Goal: Task Accomplishment & Management: Use online tool/utility

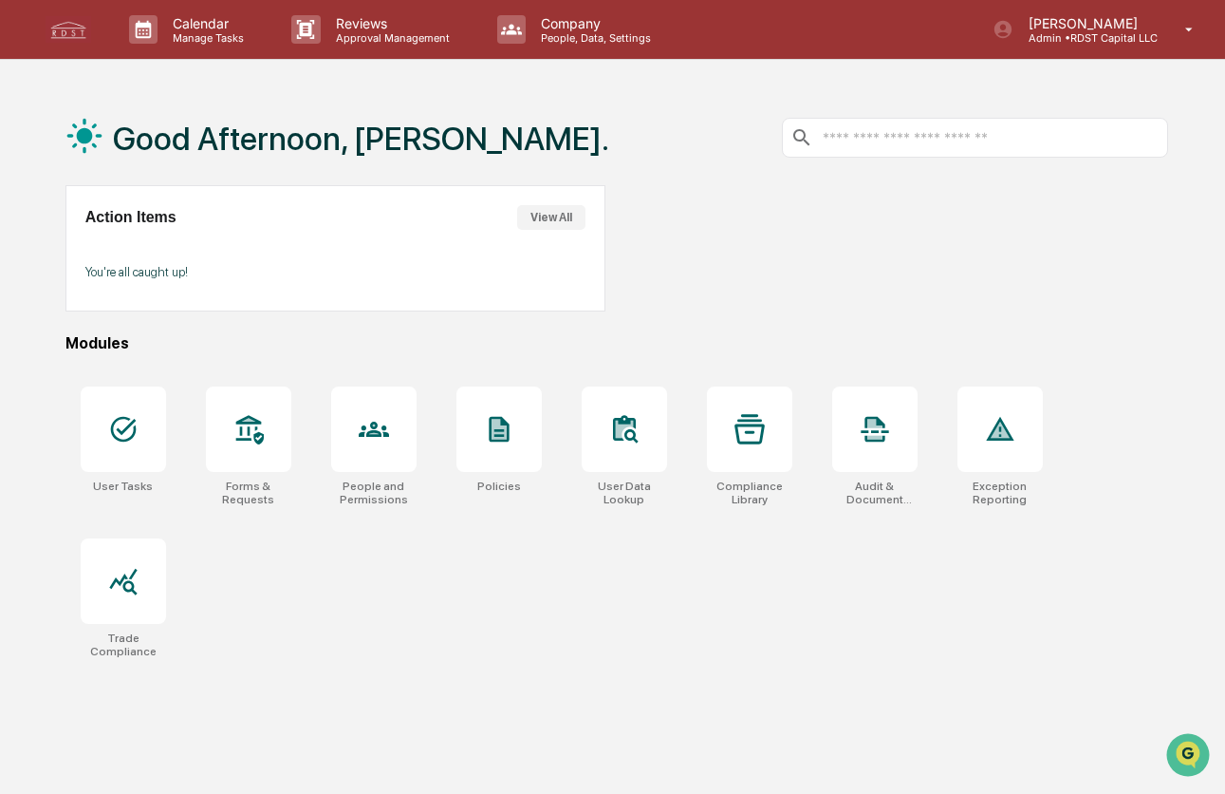
click at [931, 238] on div at bounding box center [897, 248] width 540 height 126
click at [374, 38] on p "Approval Management" at bounding box center [390, 37] width 139 height 13
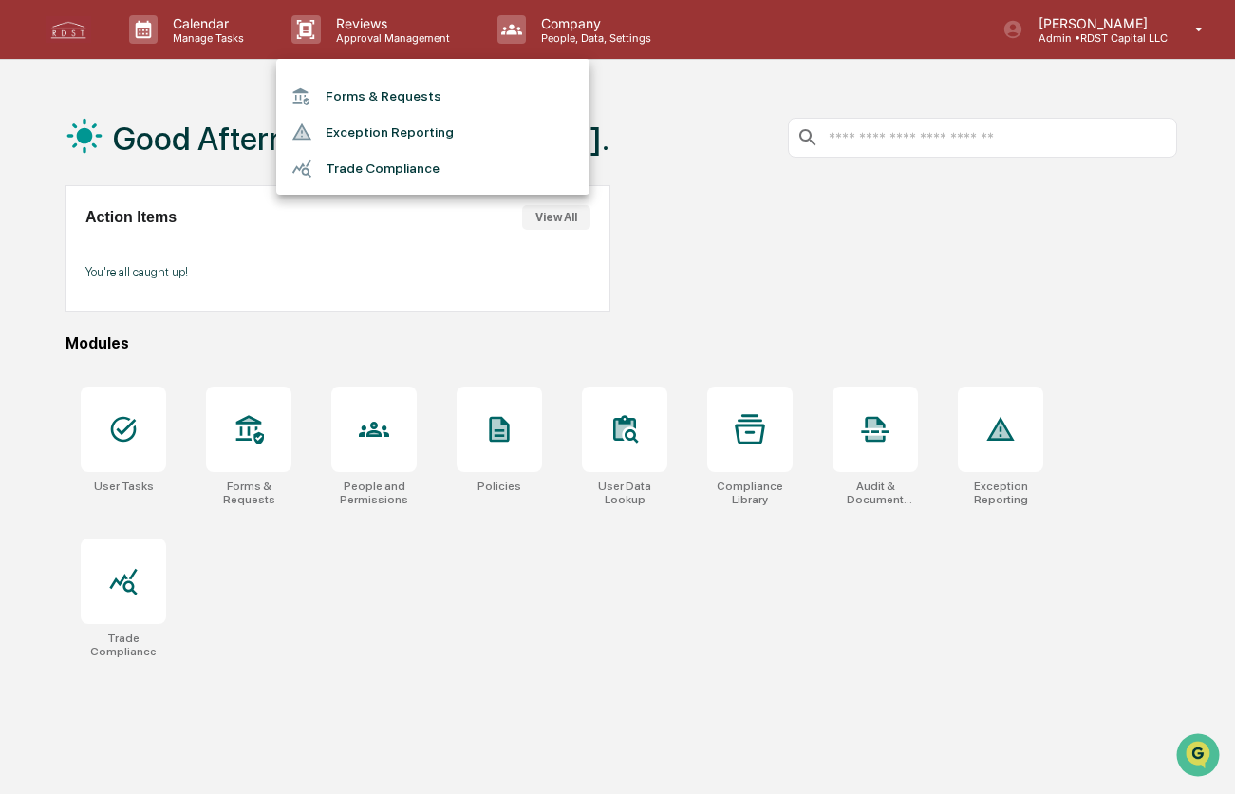
click at [1047, 358] on div at bounding box center [617, 397] width 1235 height 794
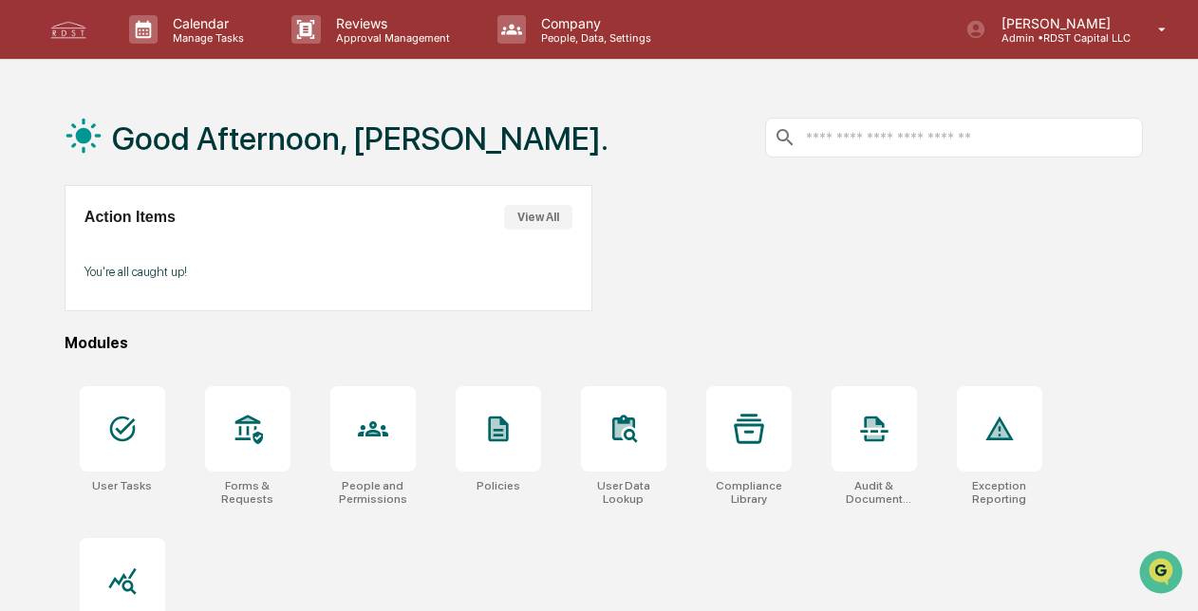
click at [523, 218] on button "View All" at bounding box center [538, 217] width 68 height 25
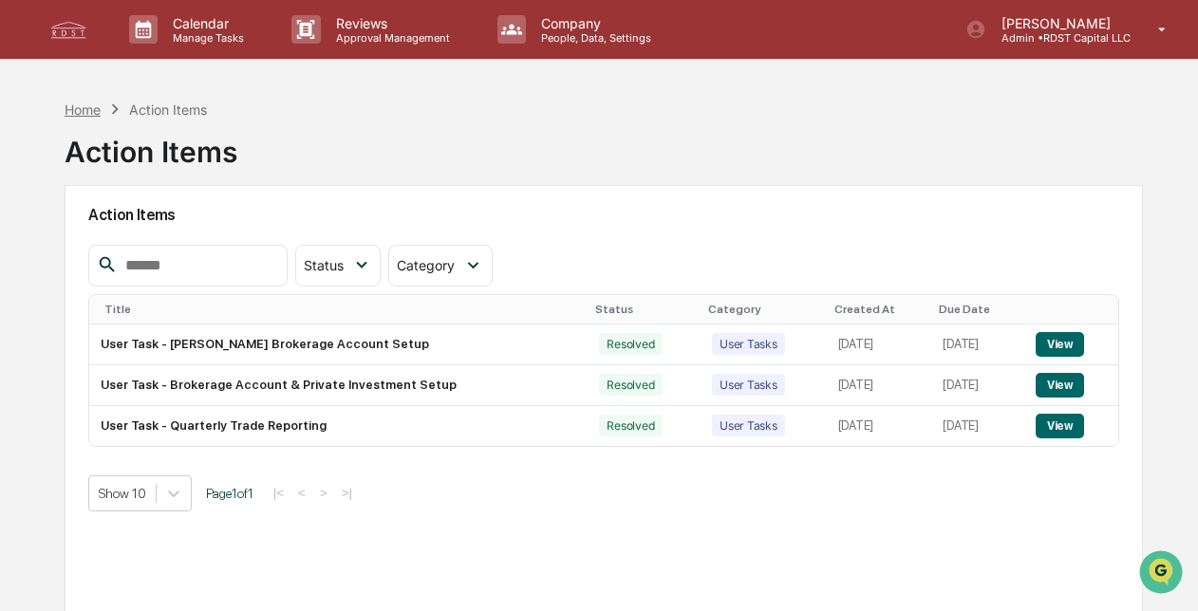
click at [78, 110] on div "Home" at bounding box center [83, 110] width 36 height 16
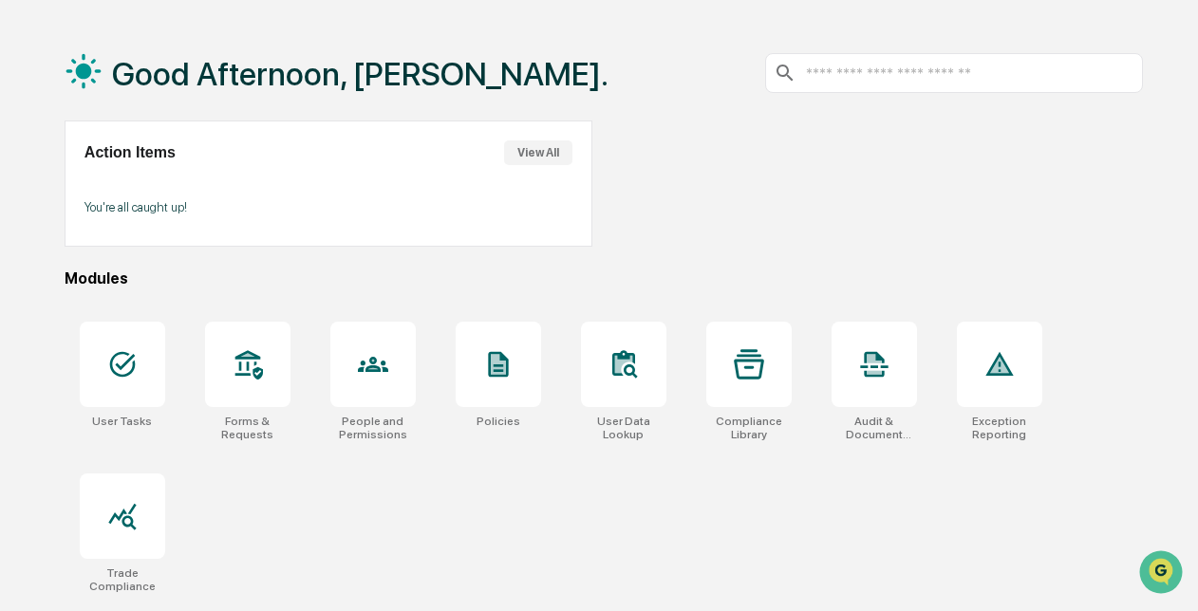
scroll to position [89, 0]
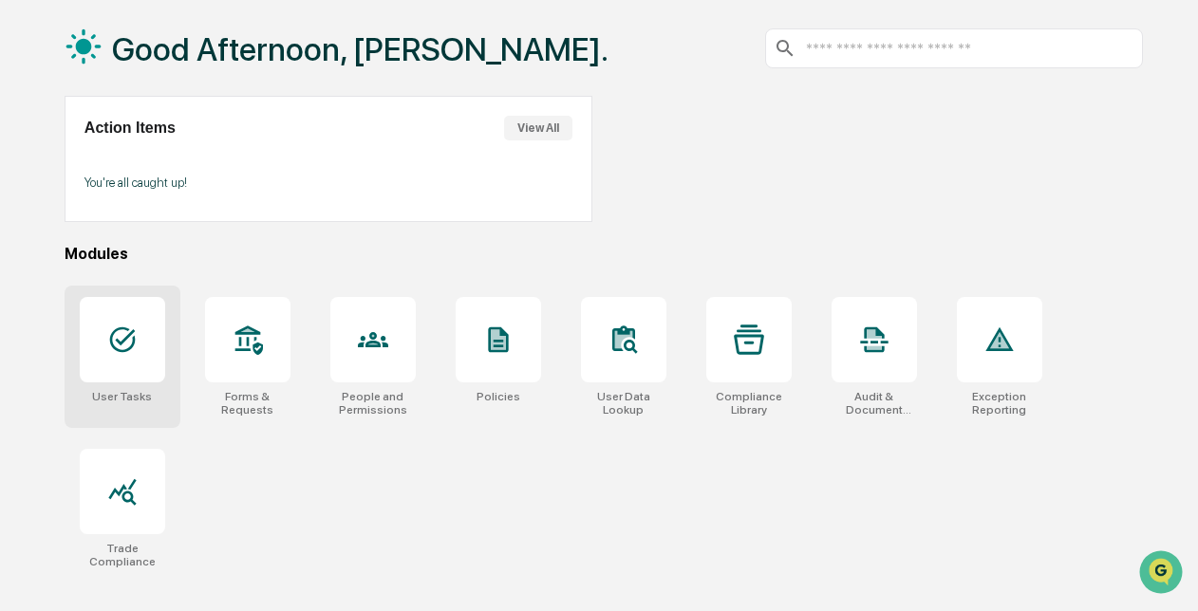
click at [108, 316] on div at bounding box center [122, 339] width 85 height 85
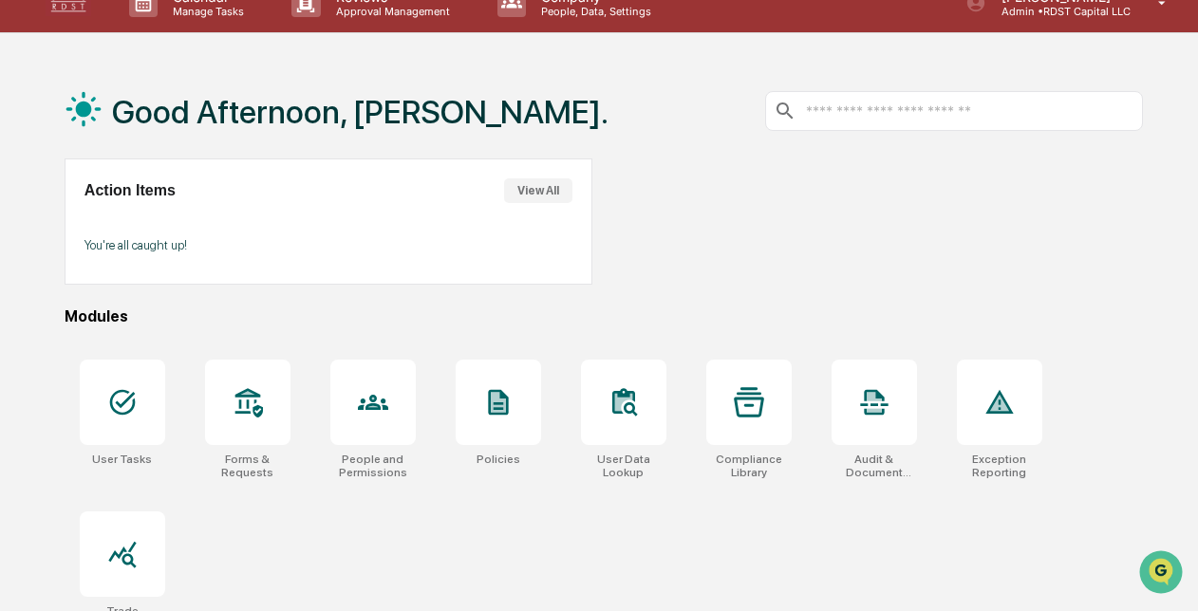
scroll to position [0, 0]
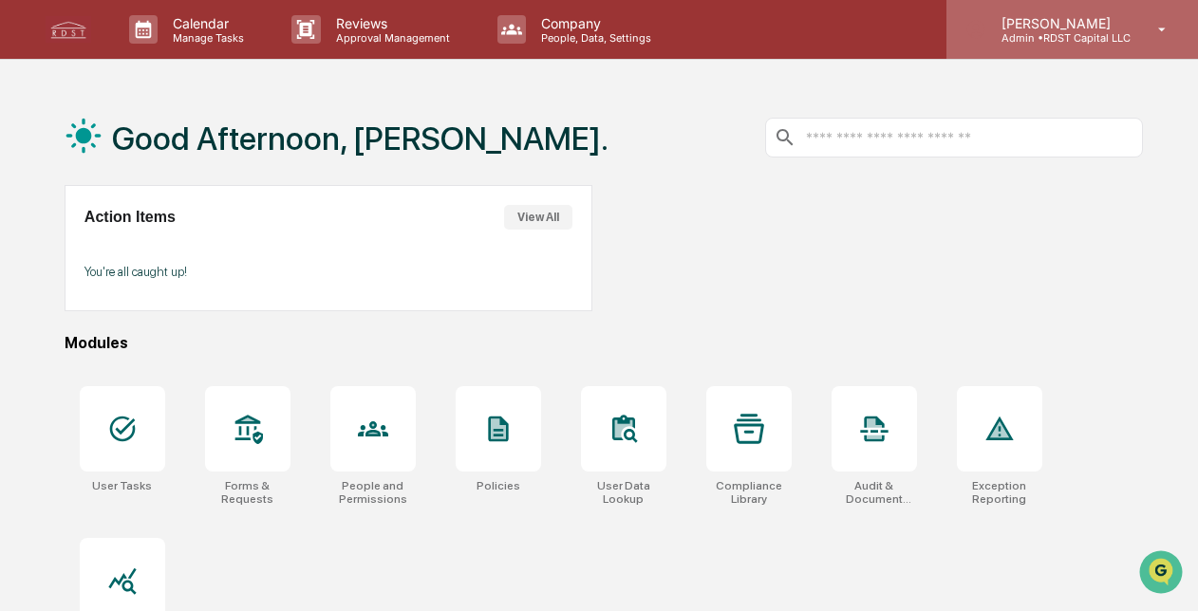
click at [1167, 30] on icon at bounding box center [1162, 30] width 33 height 18
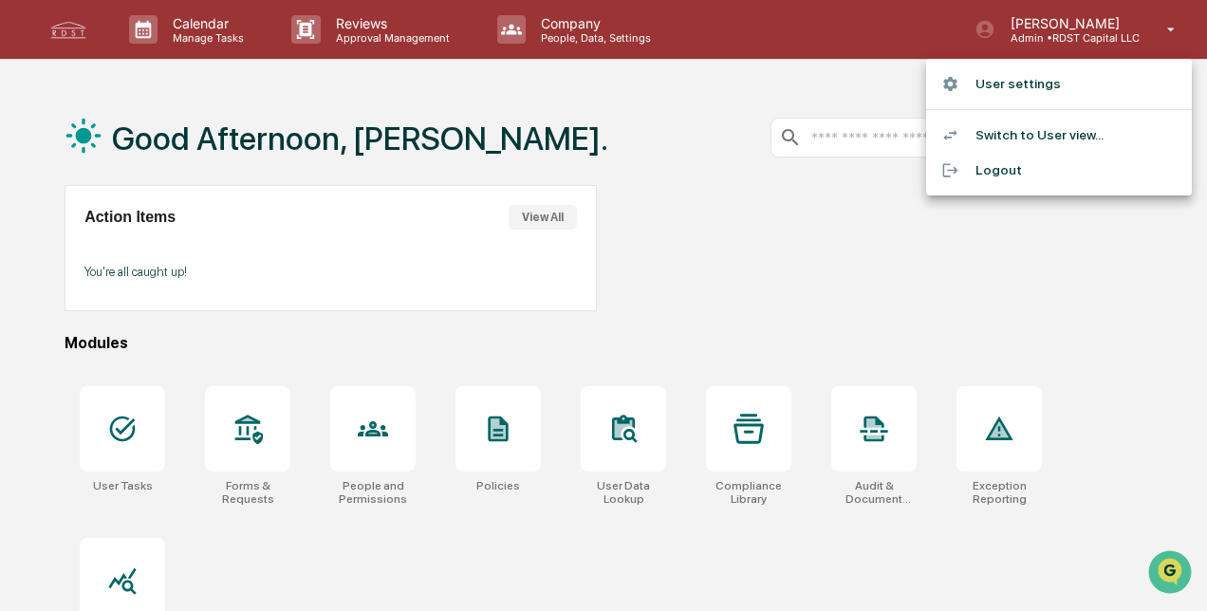
click at [1015, 256] on div at bounding box center [603, 305] width 1207 height 611
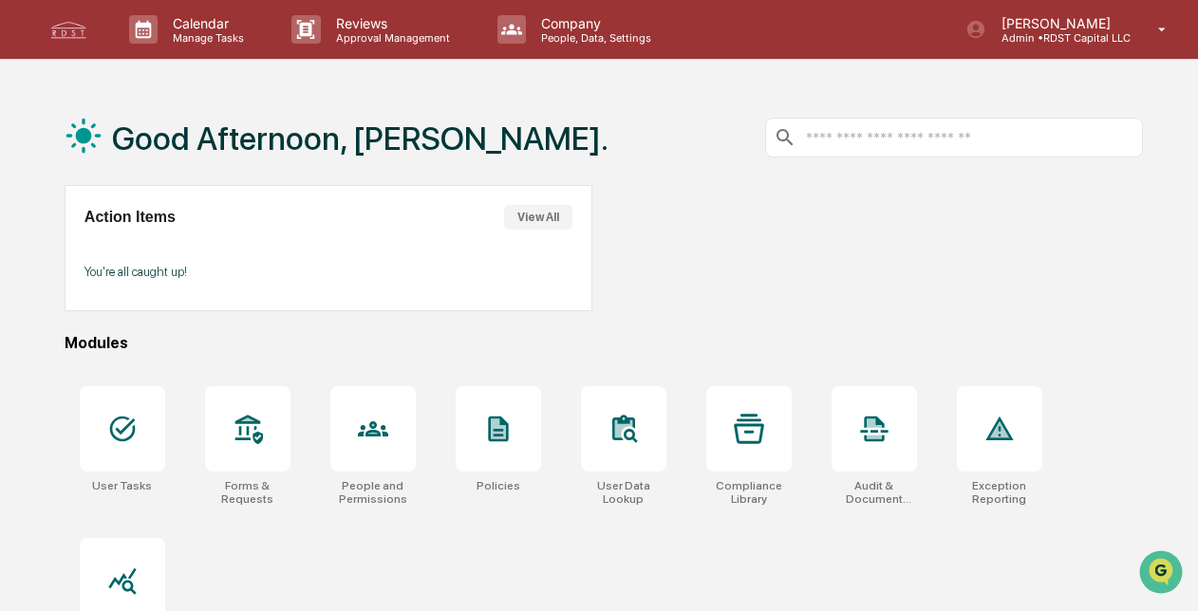
scroll to position [89, 0]
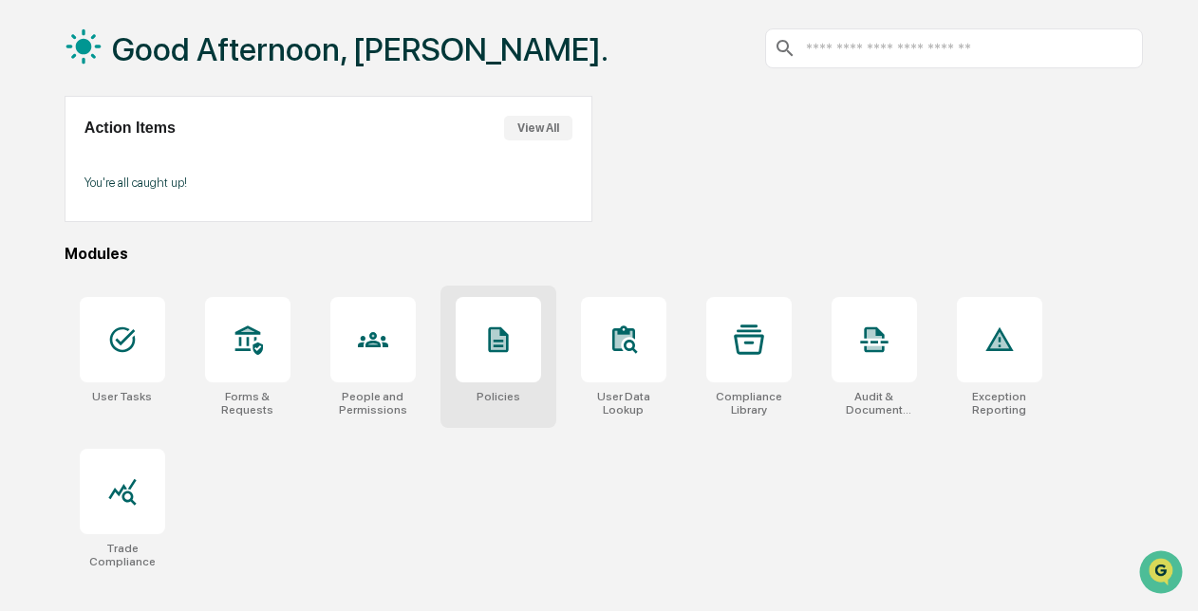
click at [495, 340] on icon at bounding box center [498, 340] width 20 height 26
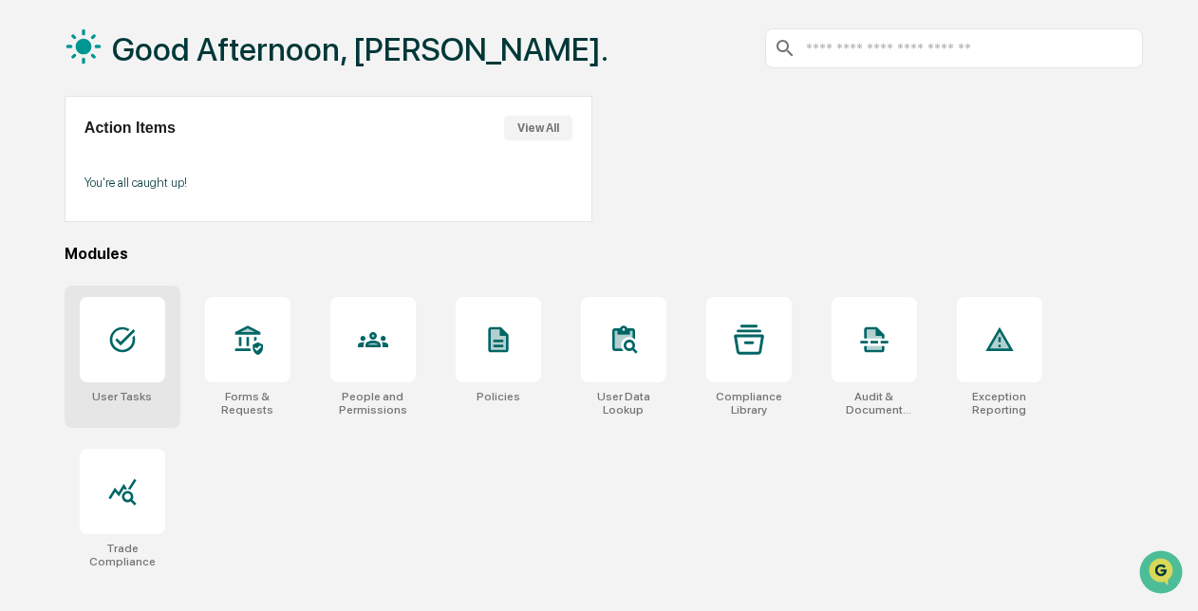
click at [126, 340] on icon at bounding box center [122, 340] width 30 height 30
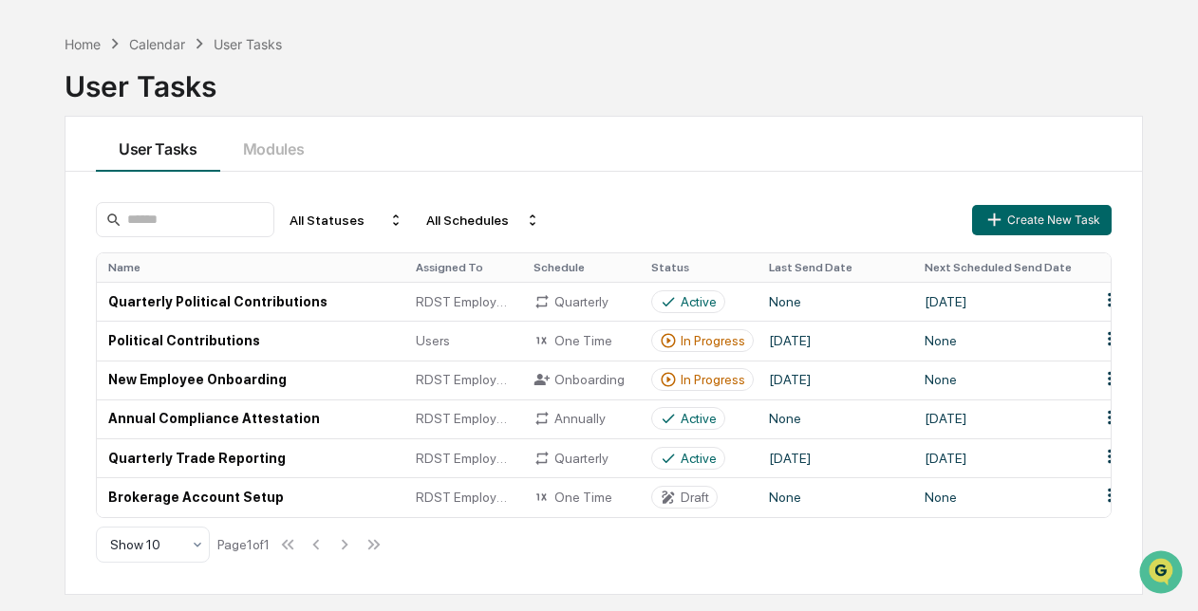
scroll to position [89, 0]
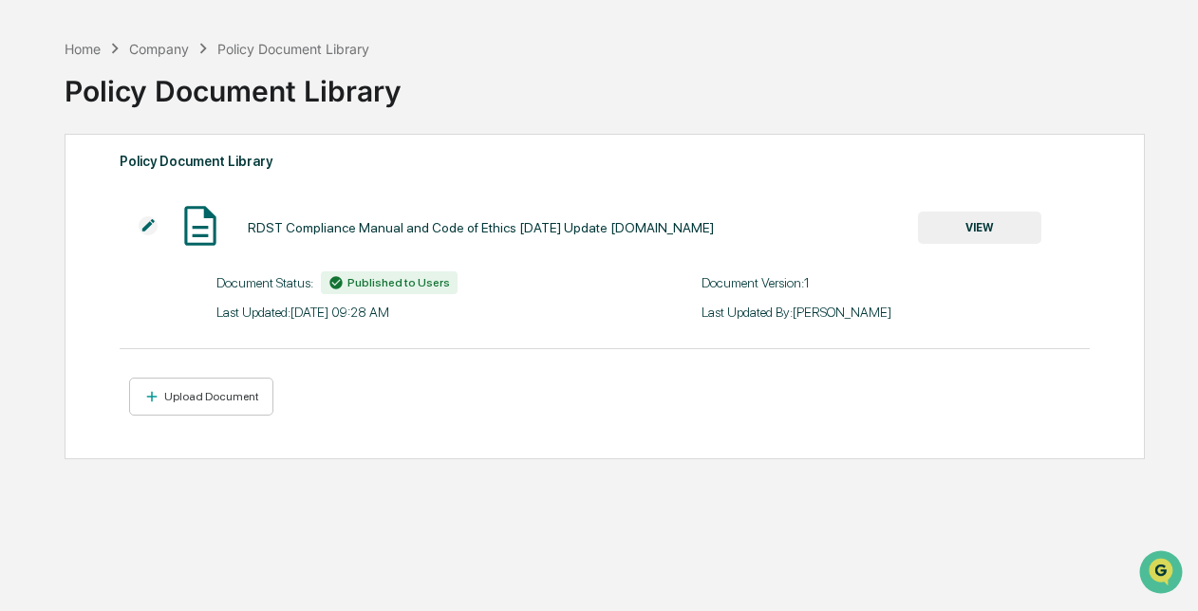
scroll to position [89, 0]
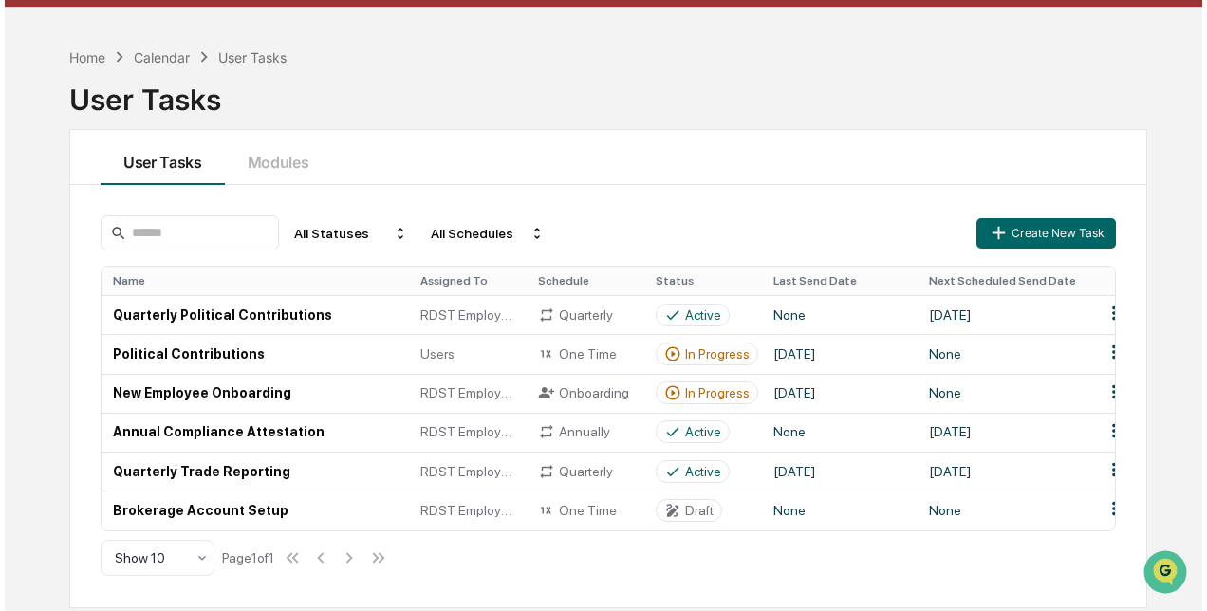
scroll to position [89, 0]
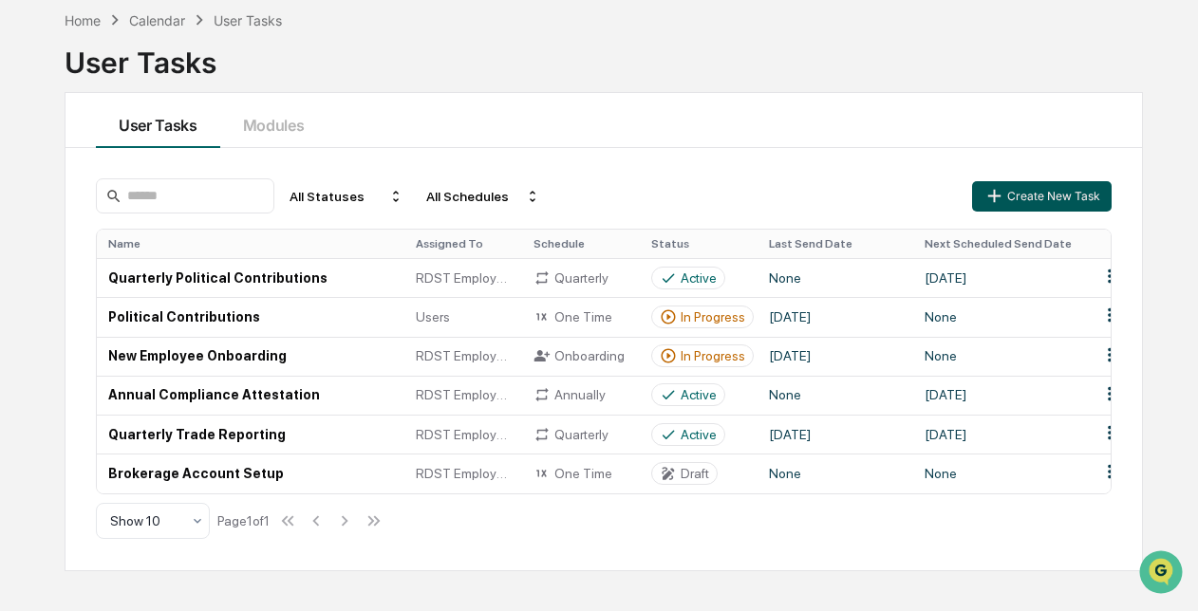
click at [1016, 197] on button "Create New Task" at bounding box center [1041, 196] width 139 height 30
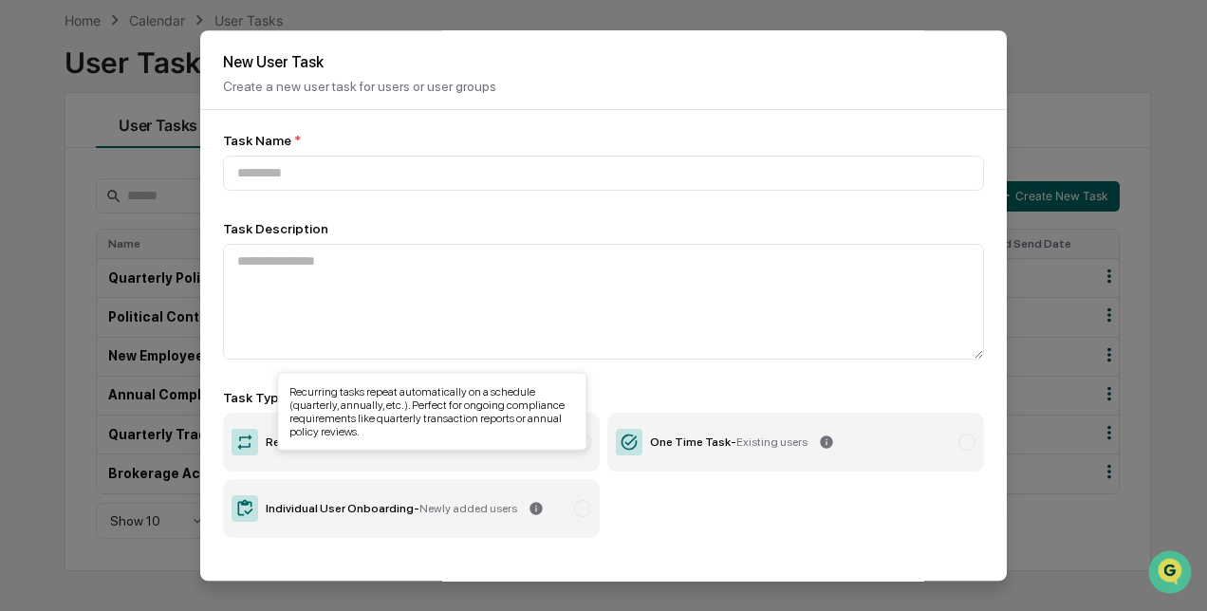
click at [435, 444] on icon at bounding box center [441, 443] width 12 height 12
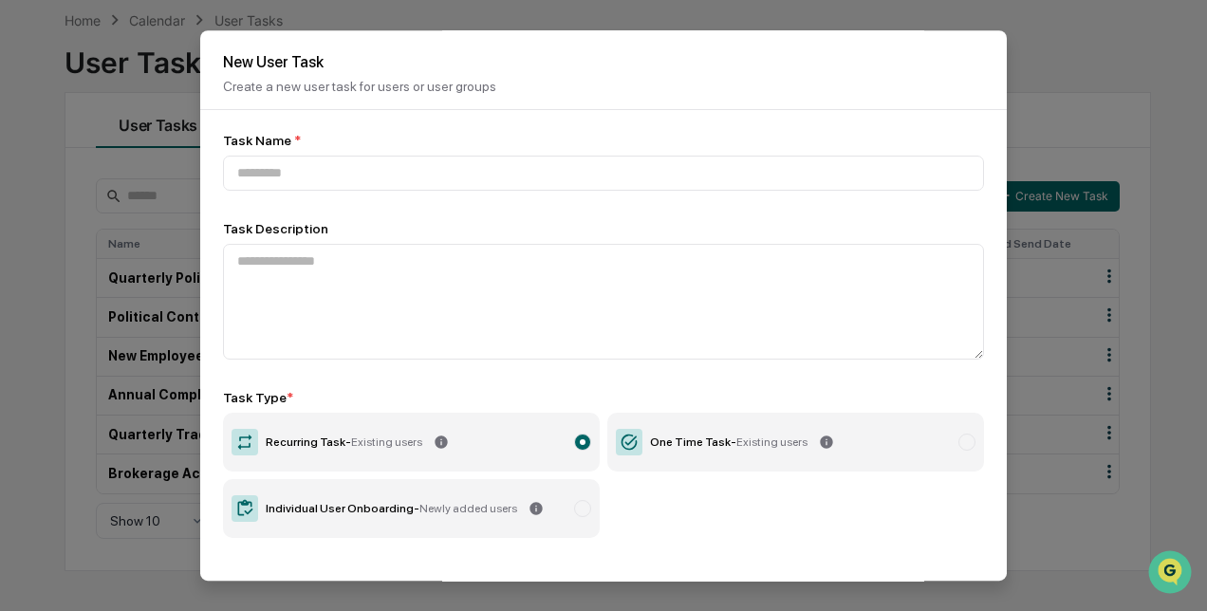
click at [435, 444] on icon at bounding box center [441, 443] width 12 height 12
click at [575, 441] on div at bounding box center [582, 442] width 17 height 17
click at [577, 447] on div at bounding box center [582, 442] width 17 height 17
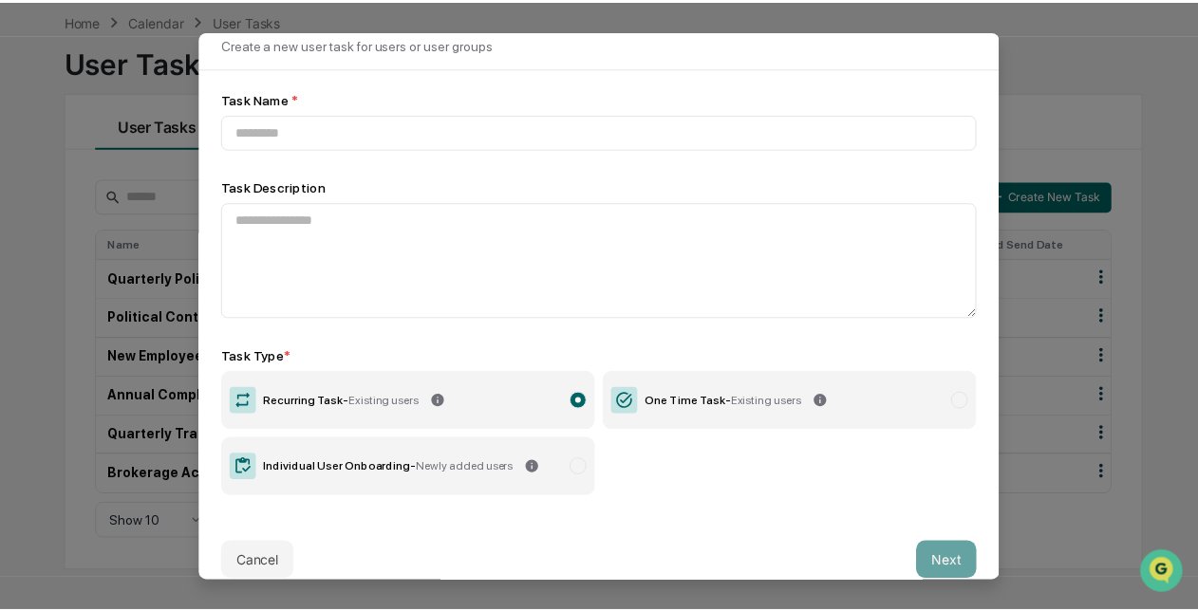
scroll to position [65, 0]
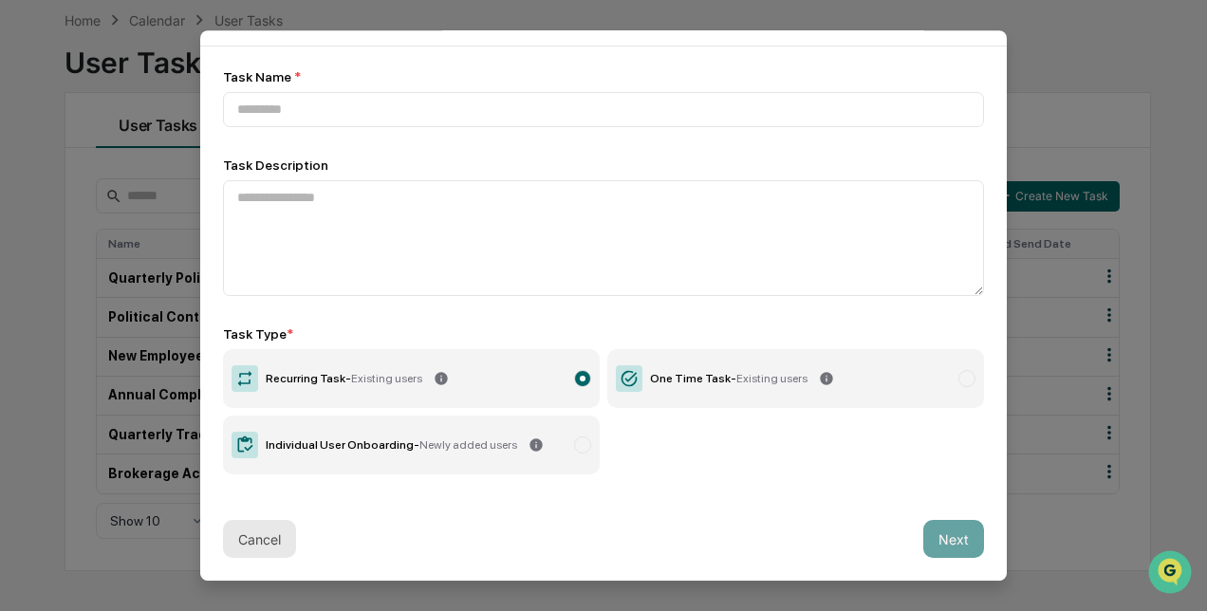
click at [254, 552] on button "Cancel" at bounding box center [259, 539] width 73 height 38
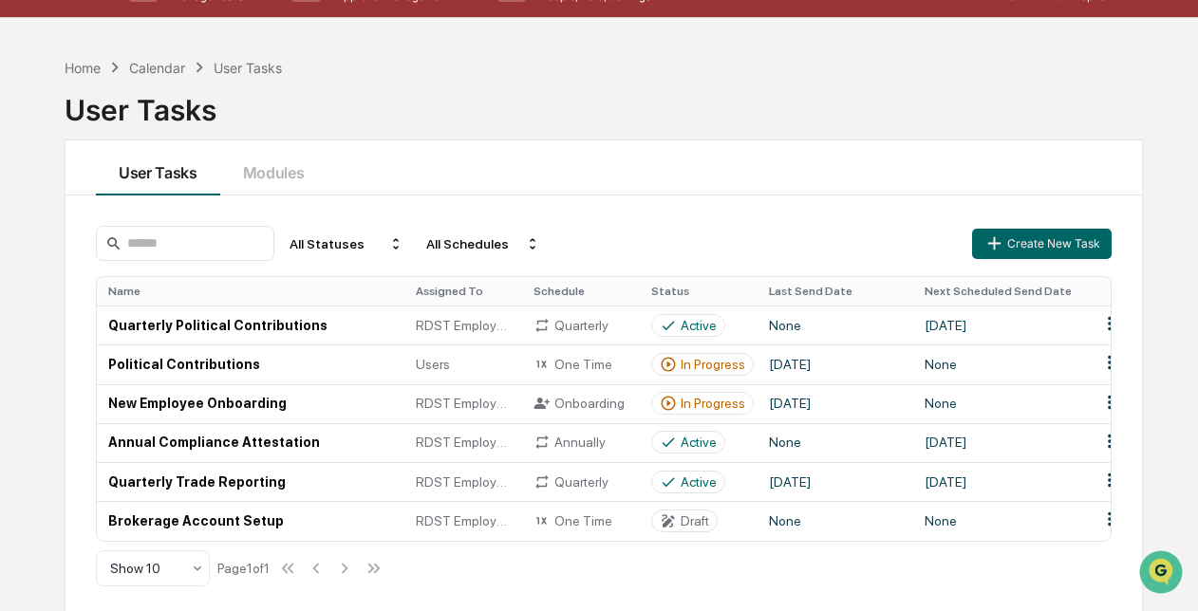
scroll to position [0, 0]
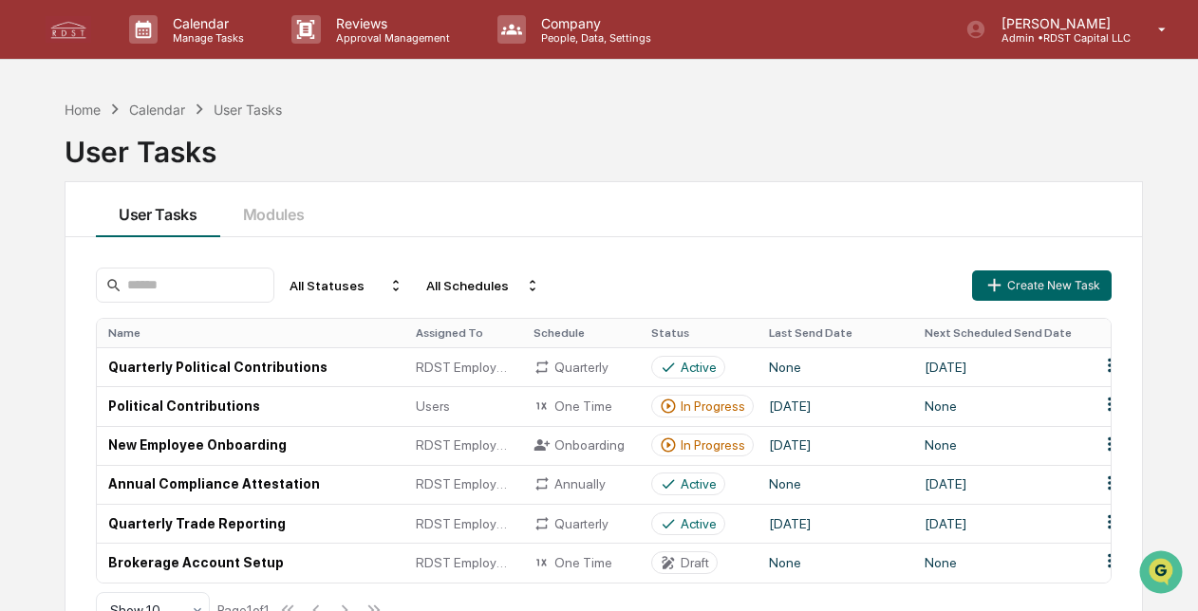
click at [227, 100] on div "Home Calendar User Tasks" at bounding box center [174, 109] width 218 height 21
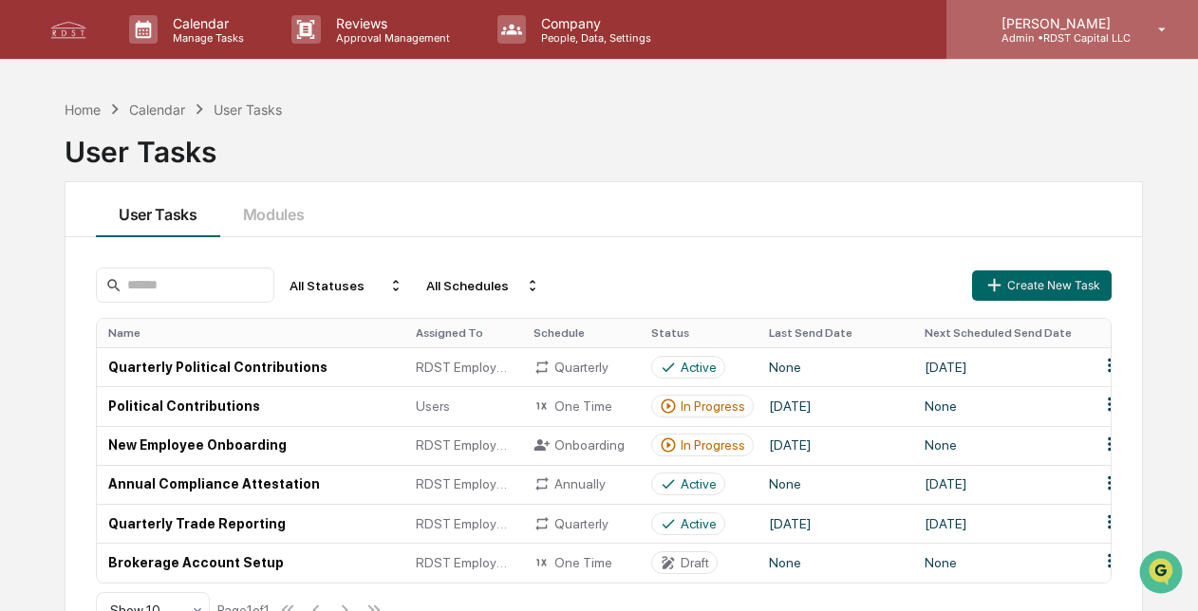
click at [1080, 26] on p "[PERSON_NAME]" at bounding box center [1058, 23] width 144 height 16
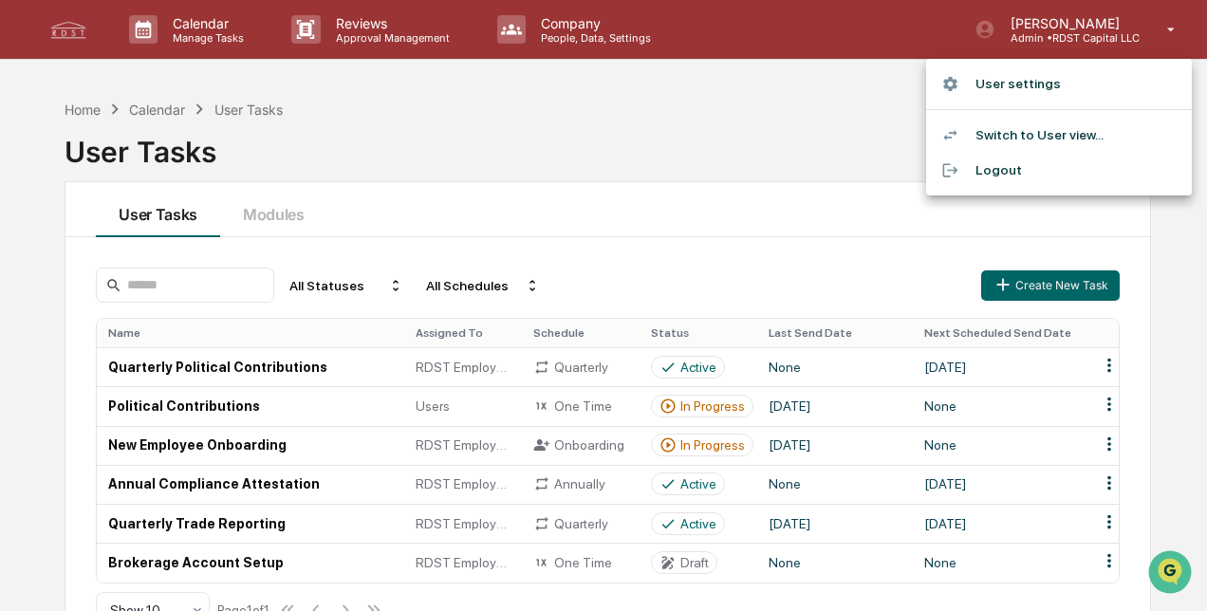
click at [1073, 28] on div at bounding box center [603, 305] width 1207 height 611
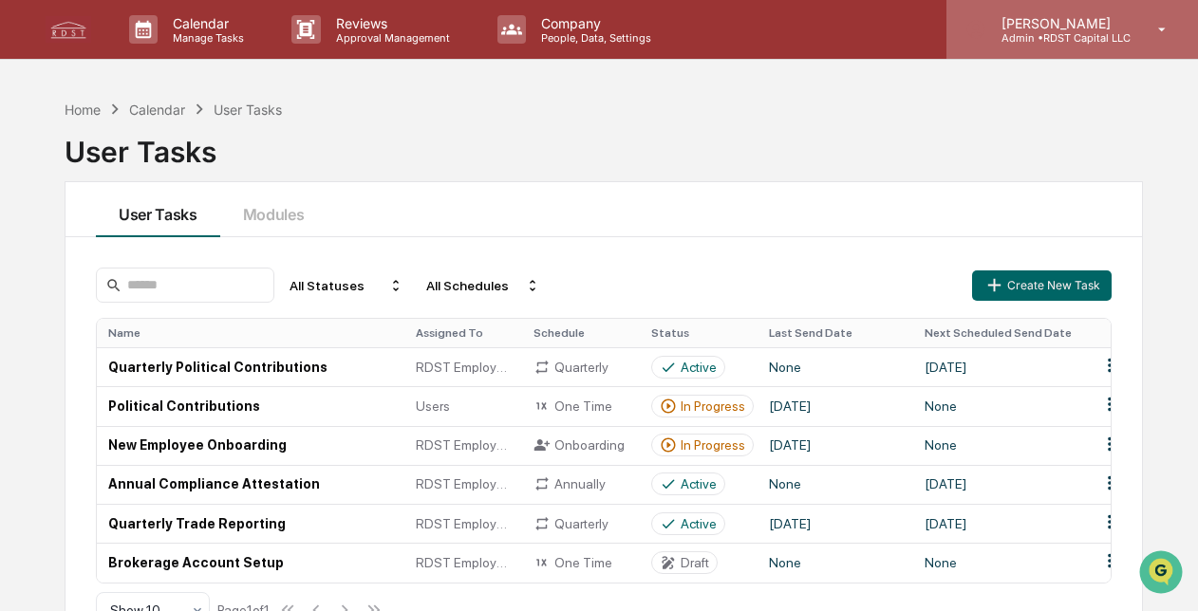
click at [1160, 23] on icon at bounding box center [1162, 30] width 33 height 18
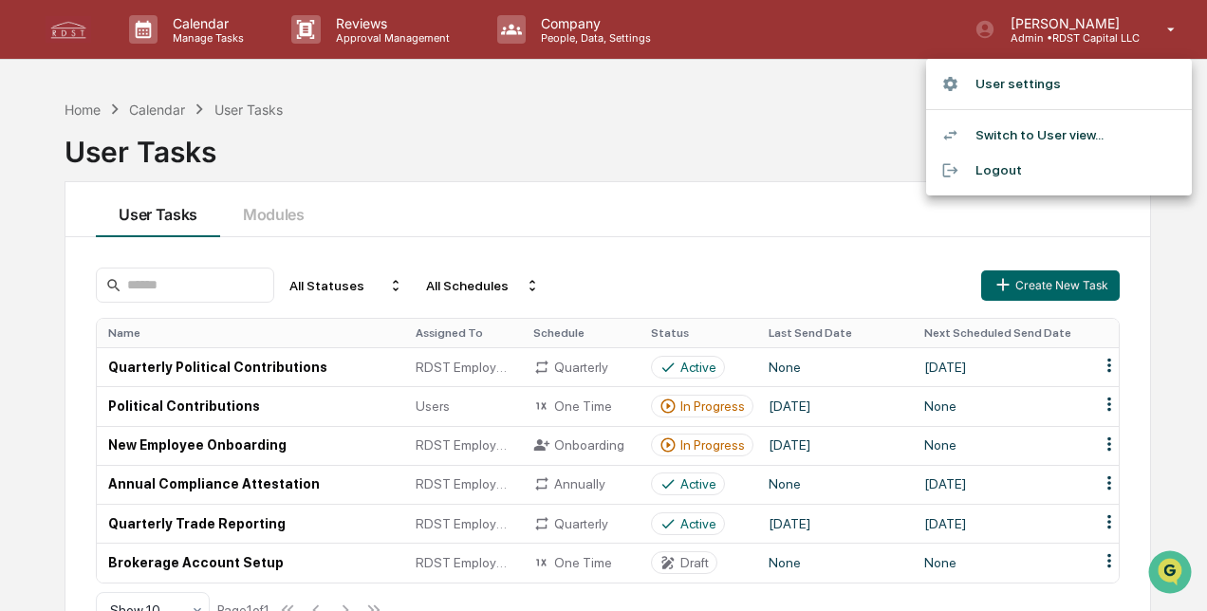
click at [1022, 80] on li "User settings" at bounding box center [1059, 83] width 266 height 35
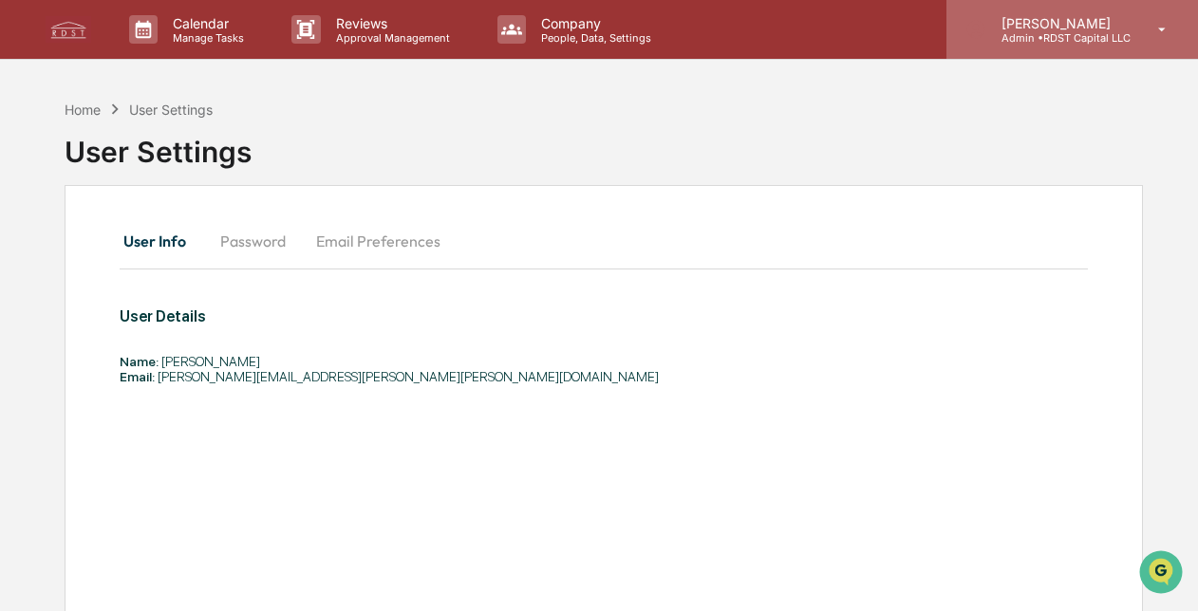
click at [1112, 28] on p "[PERSON_NAME]" at bounding box center [1058, 23] width 144 height 16
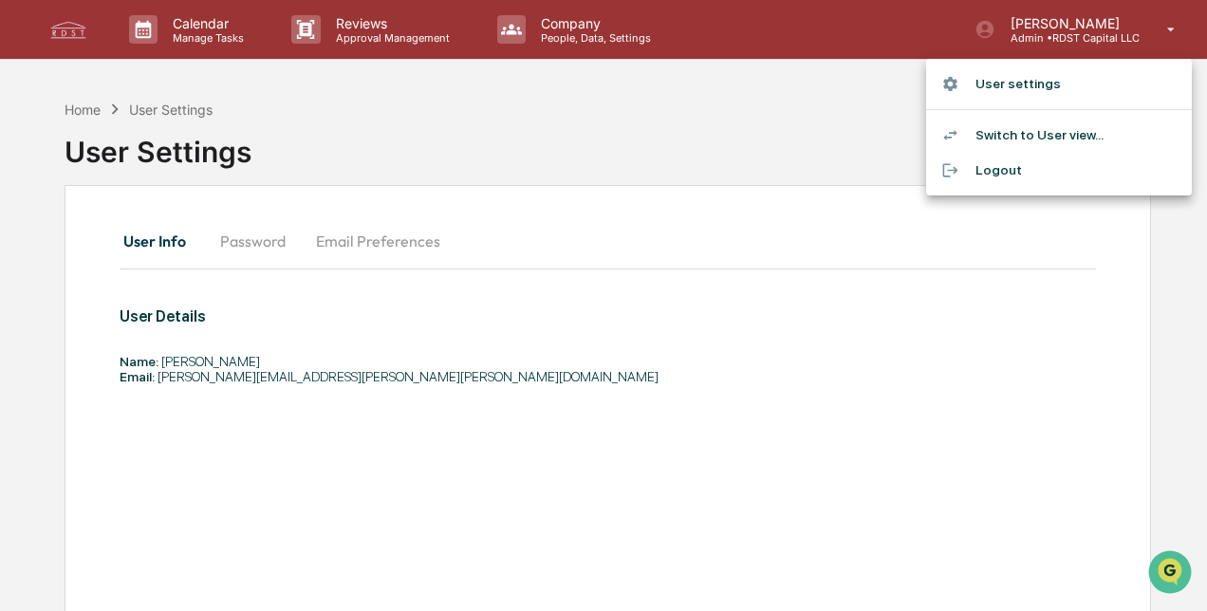
click at [1169, 28] on div at bounding box center [603, 305] width 1207 height 611
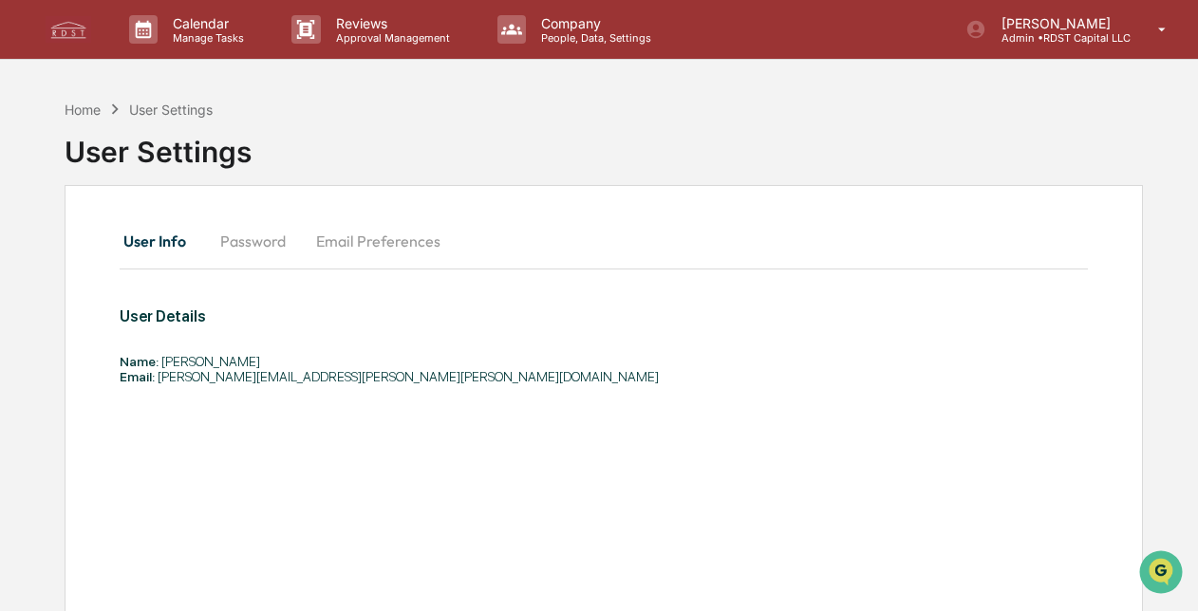
click at [1169, 28] on icon at bounding box center [1162, 30] width 33 height 18
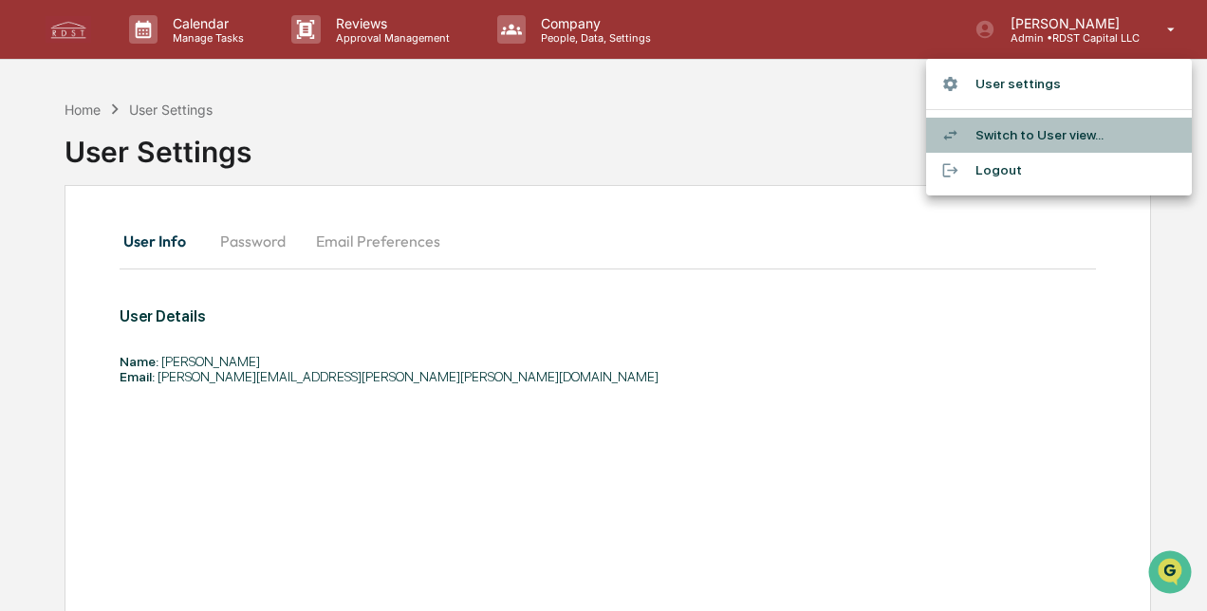
click at [1075, 138] on li "Switch to User view..." at bounding box center [1059, 135] width 266 height 35
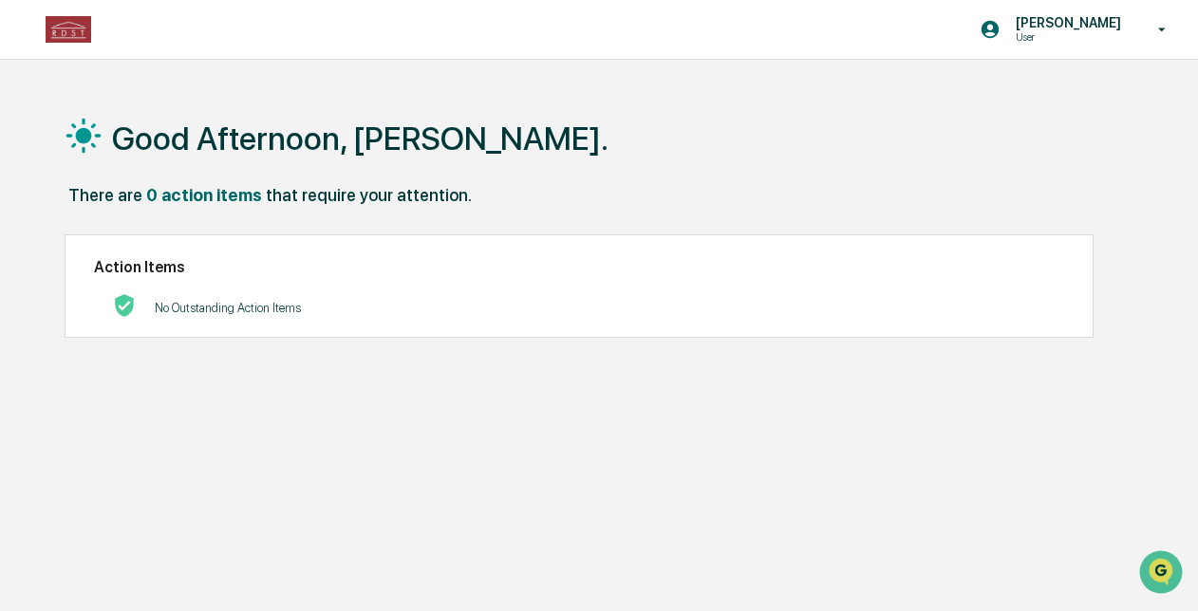
click at [118, 275] on h2 "Action Items" at bounding box center [579, 267] width 970 height 18
click at [283, 144] on h1 "Good Afternoon, Tyler." at bounding box center [360, 139] width 496 height 38
click at [78, 38] on img at bounding box center [69, 29] width 46 height 27
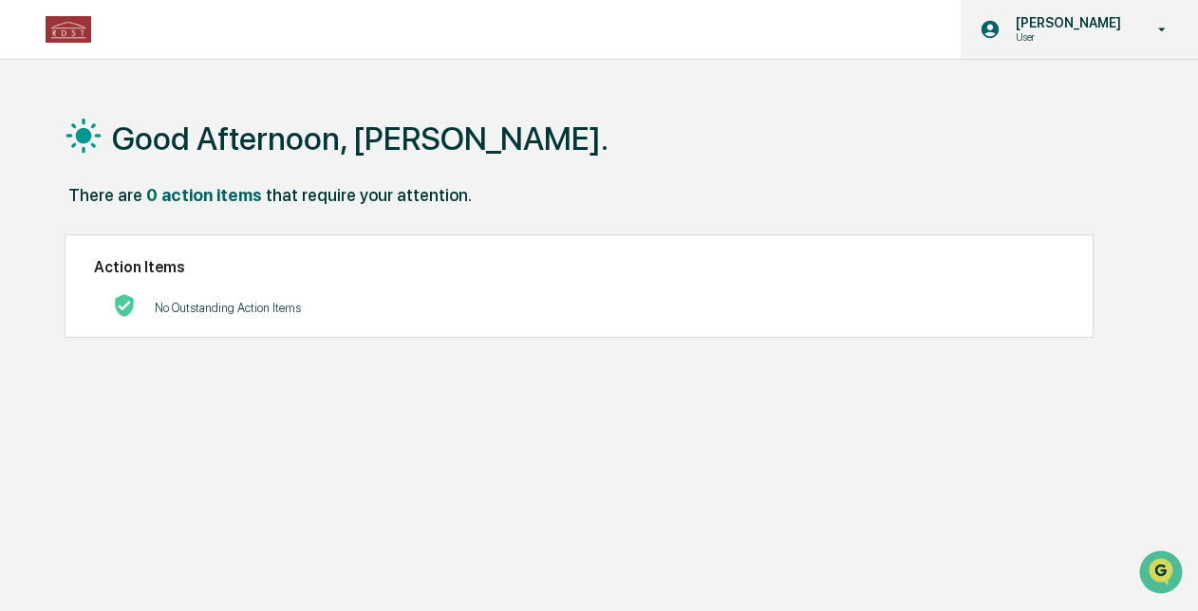
click at [1167, 28] on icon at bounding box center [1162, 30] width 33 height 18
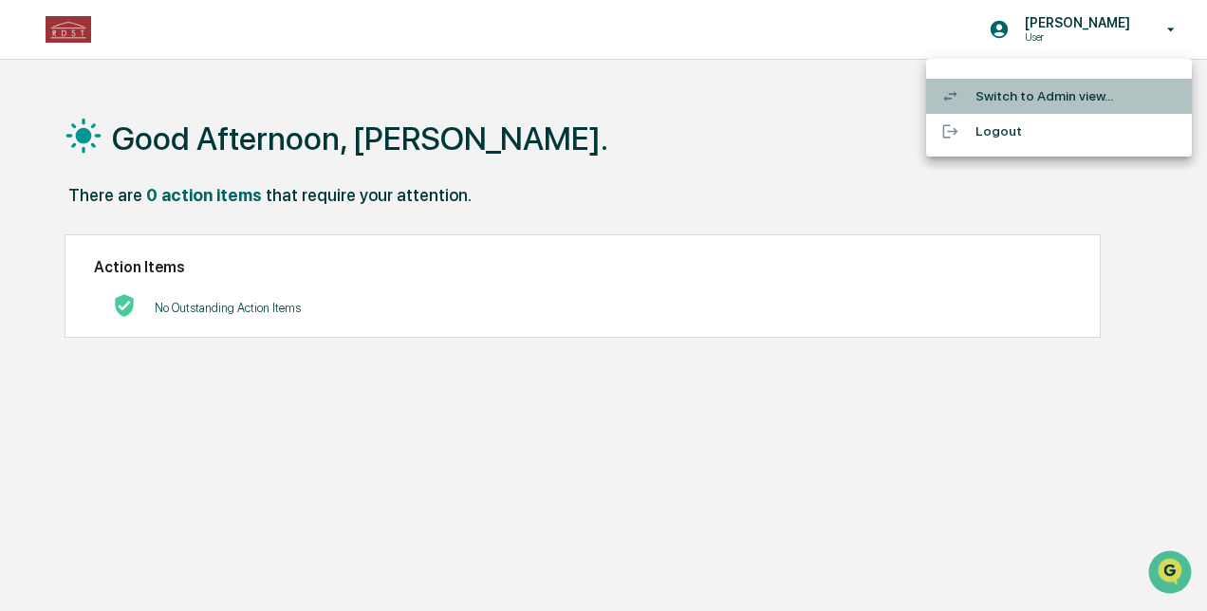
click at [1080, 103] on li "Switch to Admin view..." at bounding box center [1059, 96] width 266 height 35
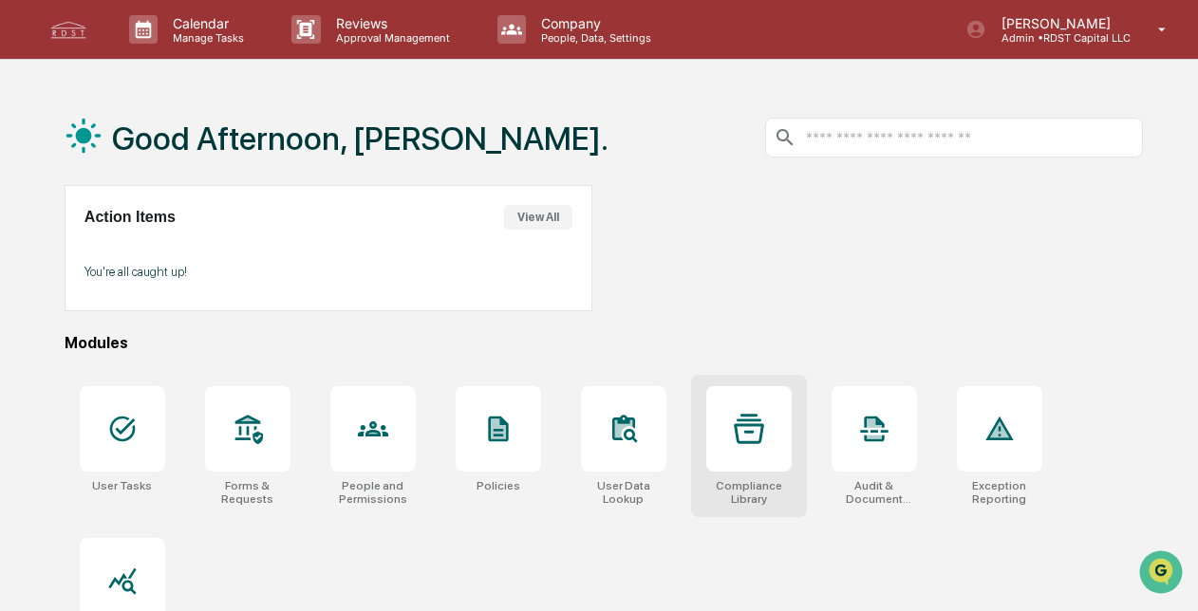
click at [754, 422] on icon at bounding box center [749, 429] width 30 height 30
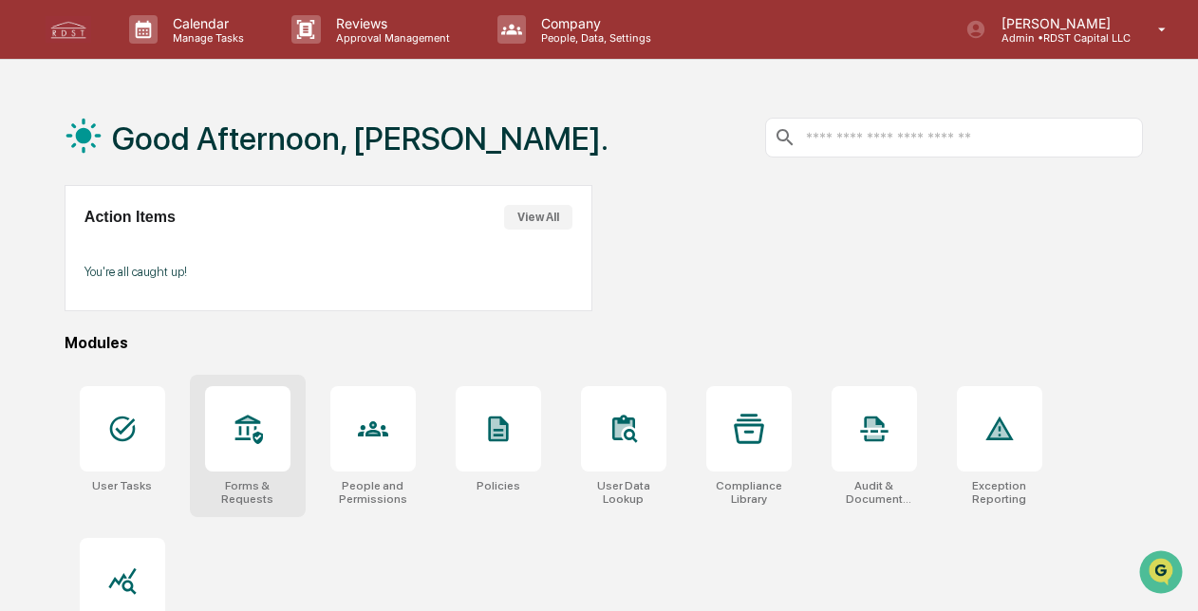
click at [258, 416] on icon at bounding box center [248, 429] width 30 height 30
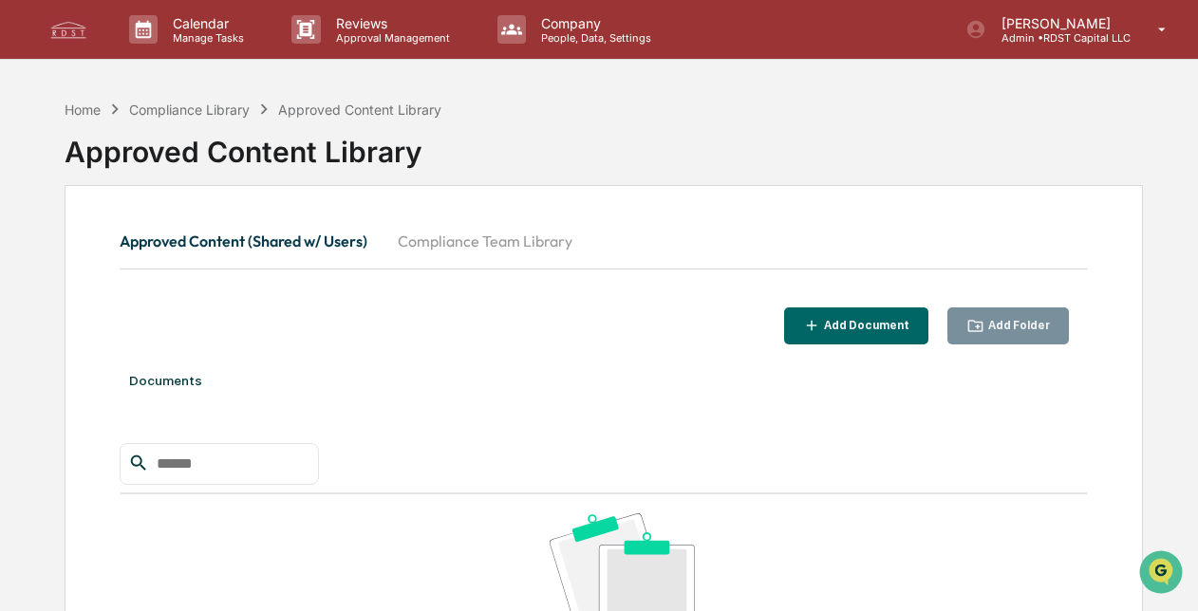
click at [859, 317] on div "Add Document" at bounding box center [856, 326] width 107 height 18
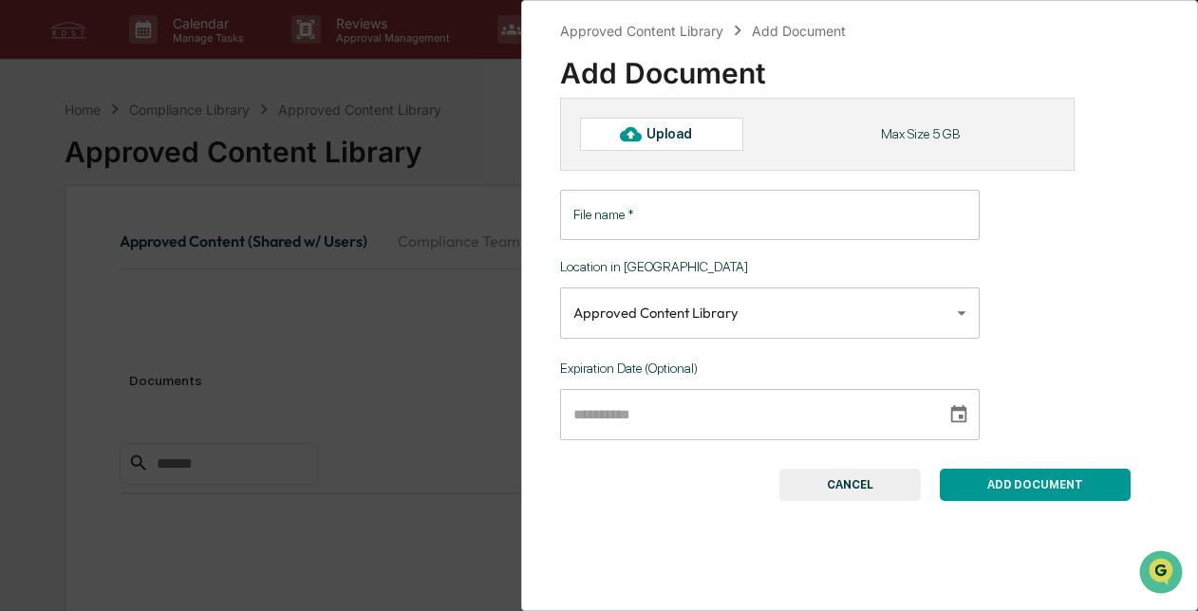
click at [832, 489] on button "CANCEL" at bounding box center [849, 485] width 141 height 32
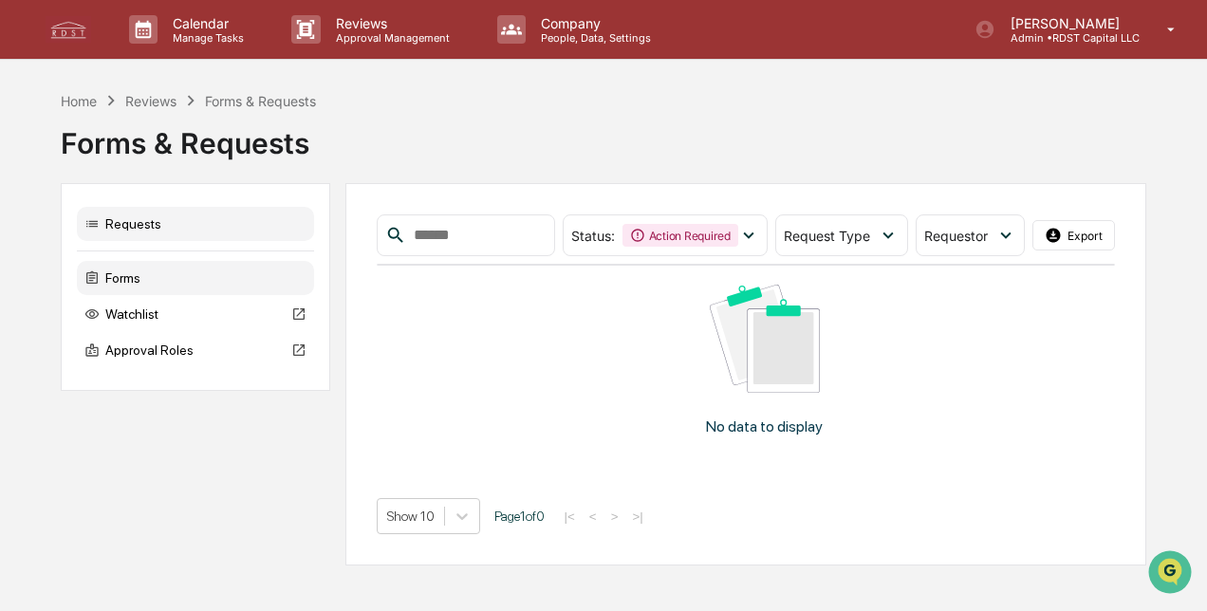
click at [110, 281] on div "Forms" at bounding box center [195, 278] width 237 height 34
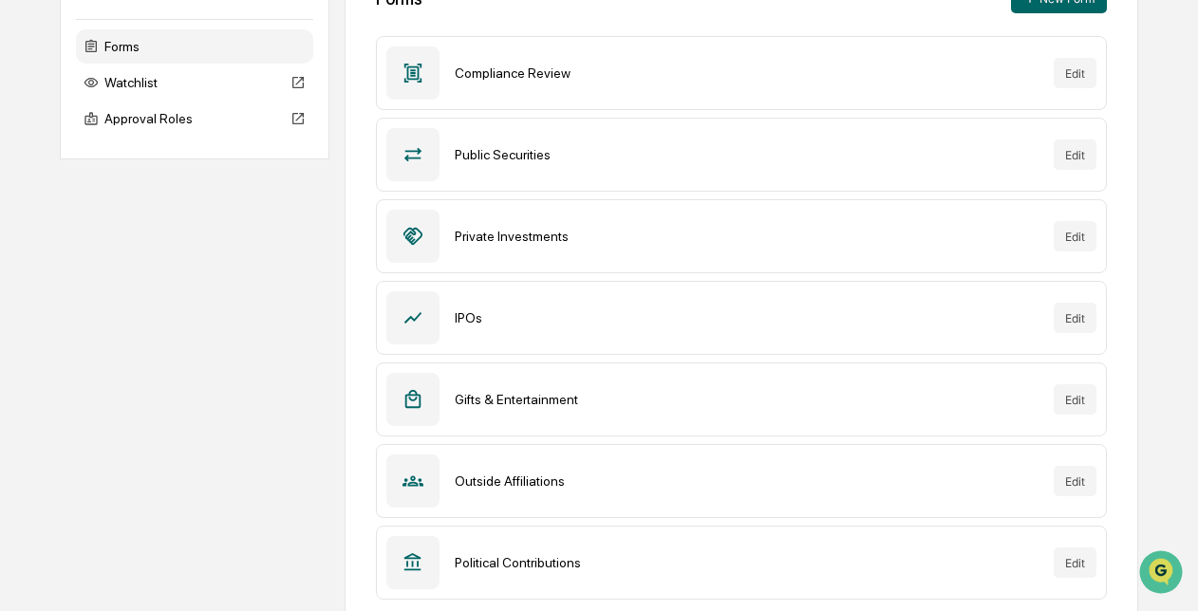
scroll to position [254, 0]
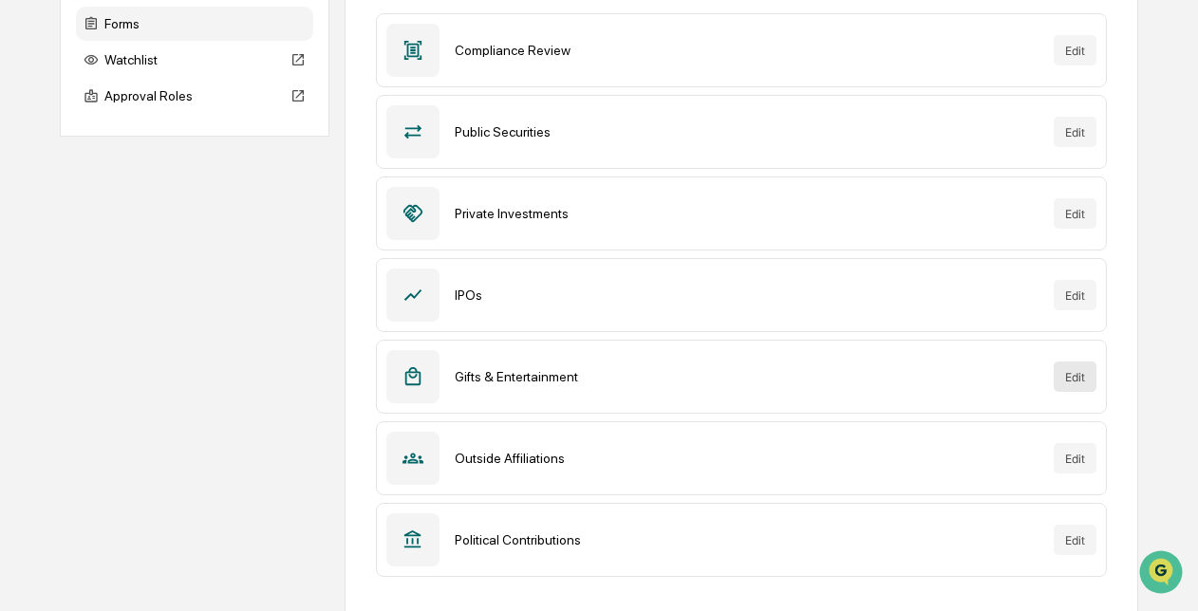
click at [1065, 378] on button "Edit" at bounding box center [1075, 377] width 43 height 30
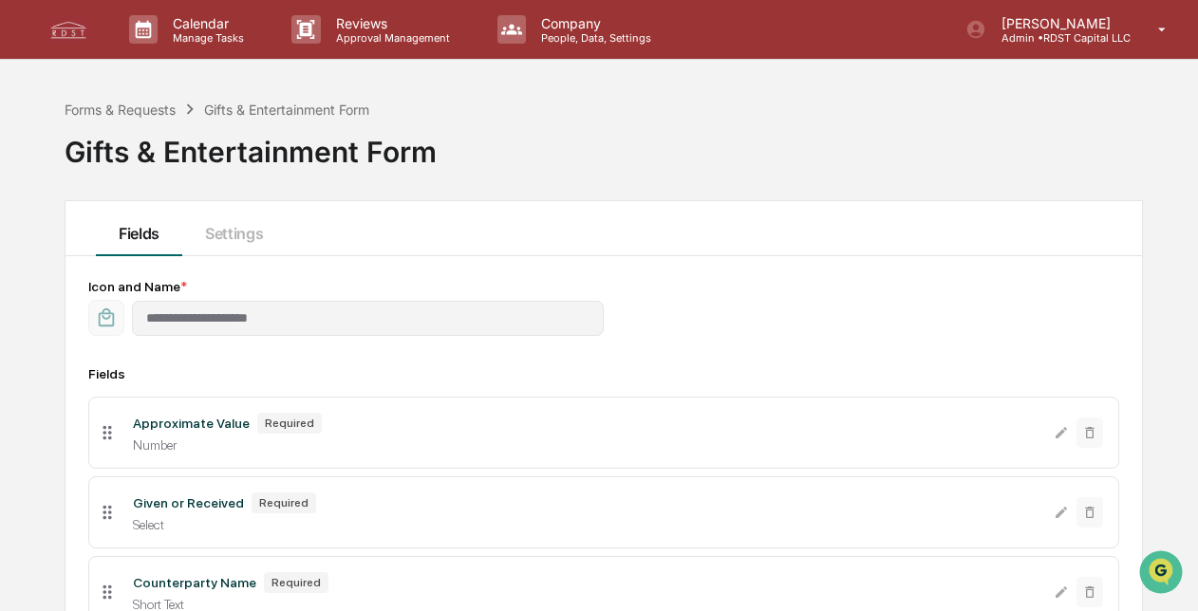
scroll to position [254, 0]
